Goal: Information Seeking & Learning: Find specific fact

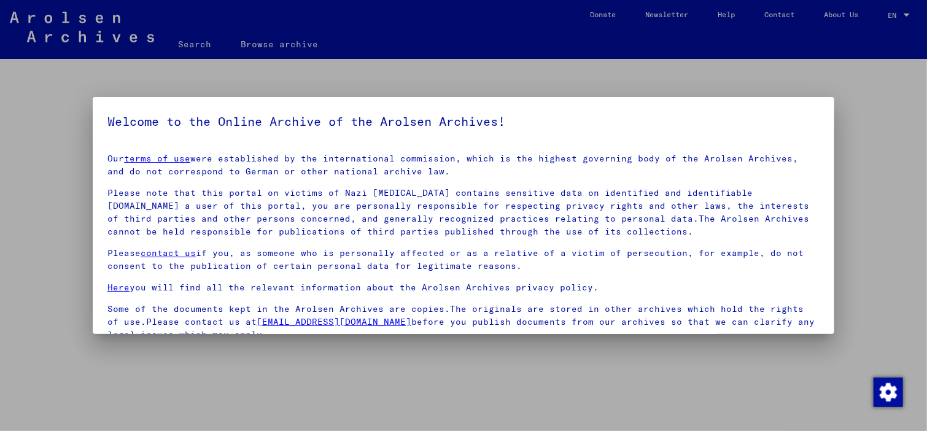
scroll to position [104, 0]
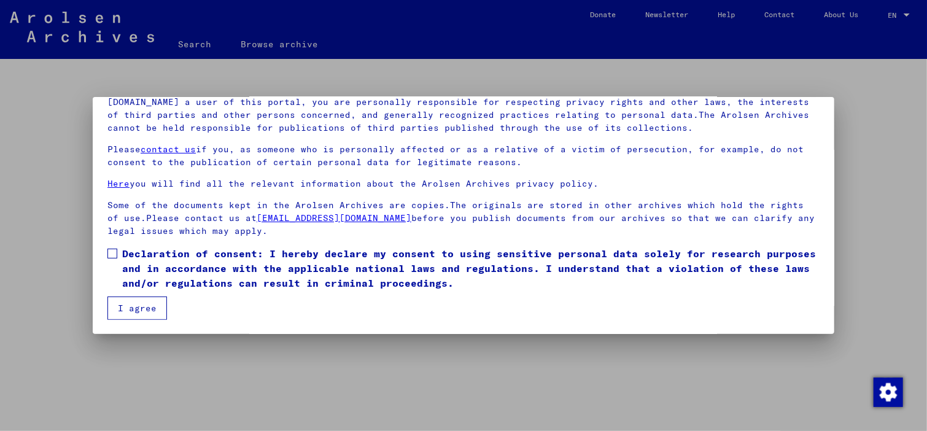
click at [110, 249] on span at bounding box center [112, 254] width 10 height 10
click at [142, 313] on button "I agree" at bounding box center [137, 307] width 60 height 23
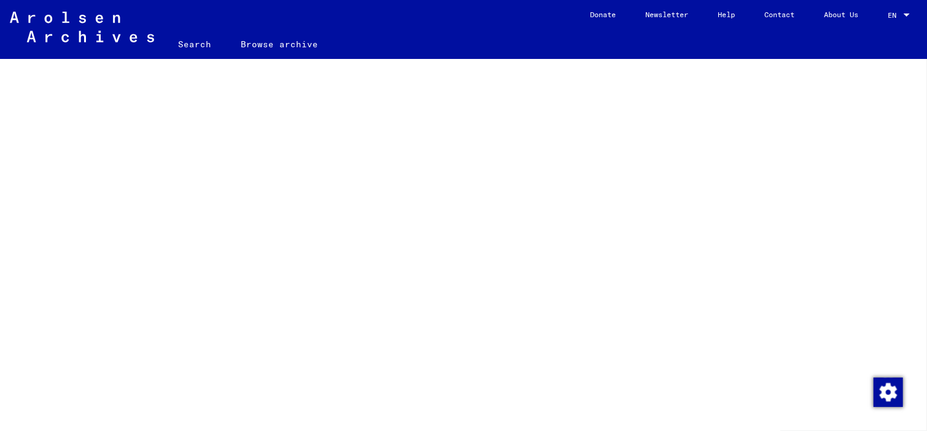
scroll to position [77, 0]
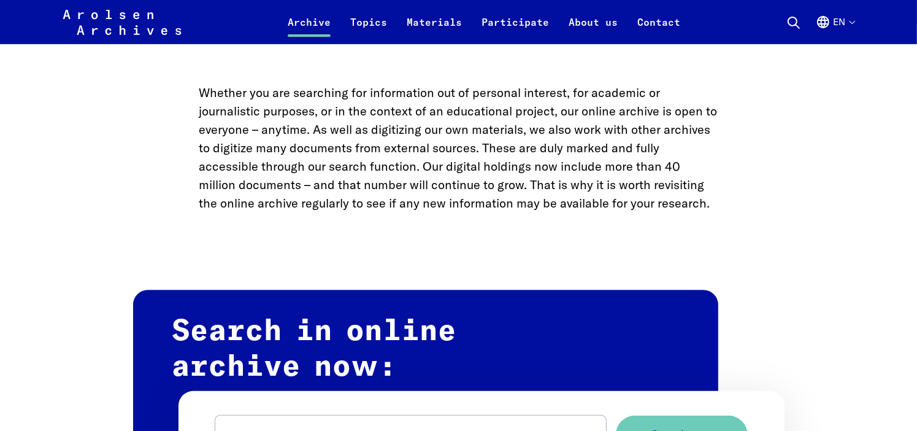
scroll to position [525, 0]
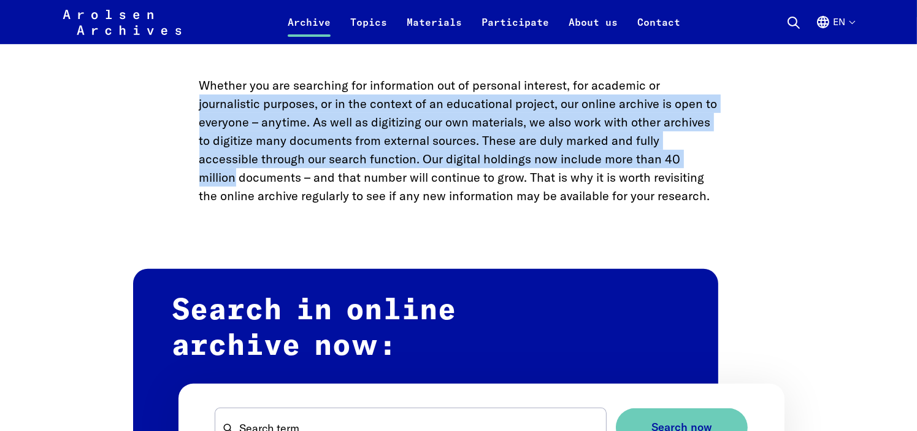
drag, startPoint x: 913, startPoint y: 91, endPoint x: 920, endPoint y: 160, distance: 68.5
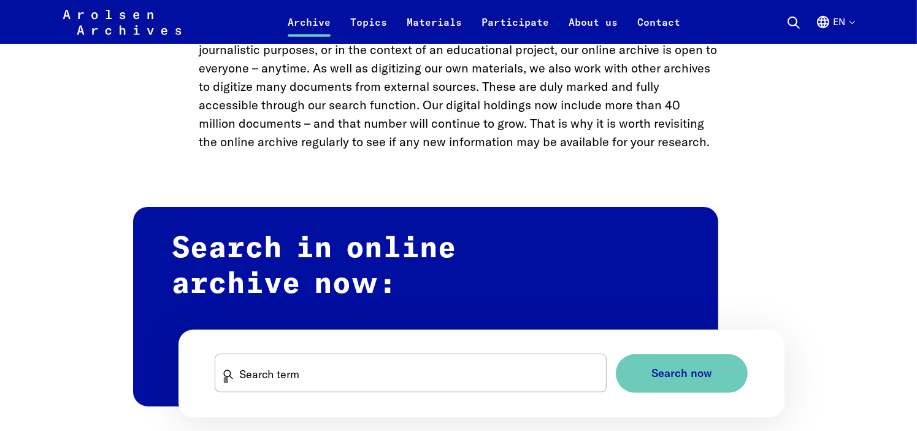
scroll to position [623, 0]
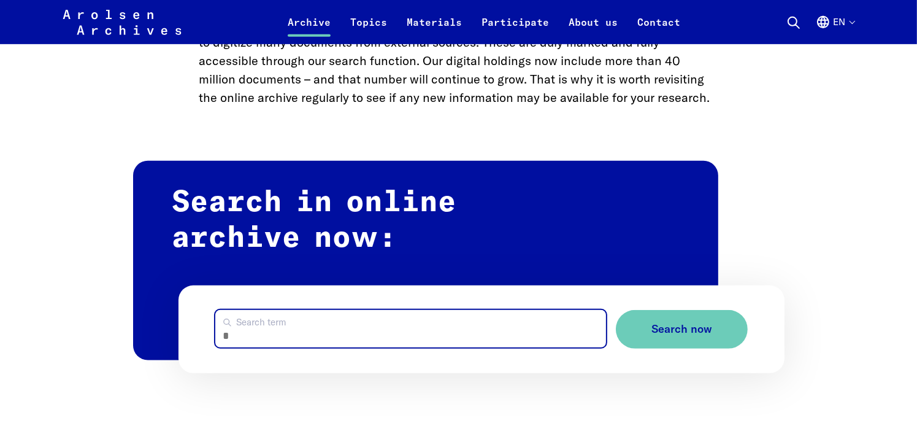
click at [433, 331] on input "Search term" at bounding box center [410, 328] width 391 height 37
type input "**********"
click at [616, 310] on button "Search now" at bounding box center [682, 329] width 132 height 39
